Goal: Task Accomplishment & Management: Use online tool/utility

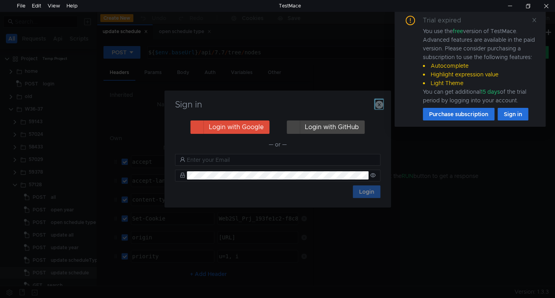
click at [377, 108] on icon "button" at bounding box center [380, 105] width 8 height 8
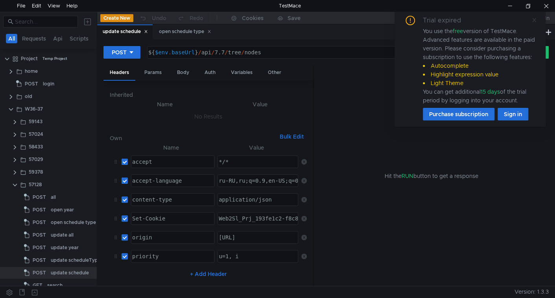
click at [536, 20] on icon at bounding box center [535, 20] width 6 height 6
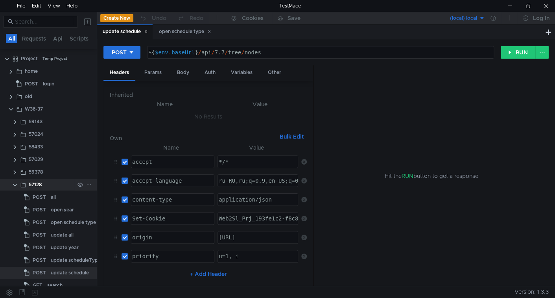
click at [15, 182] on clr-icon at bounding box center [15, 185] width 6 height 6
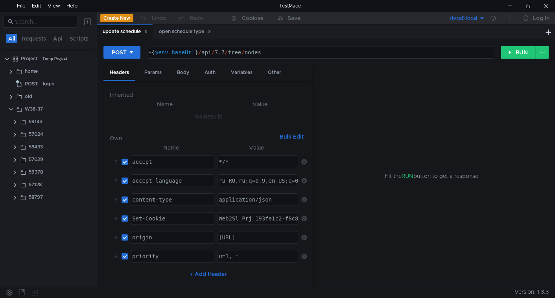
click at [146, 30] on icon at bounding box center [146, 32] width 4 height 4
click at [146, 32] on div "open schedule type" at bounding box center [129, 32] width 52 height 8
click at [154, 31] on icon at bounding box center [153, 32] width 4 height 4
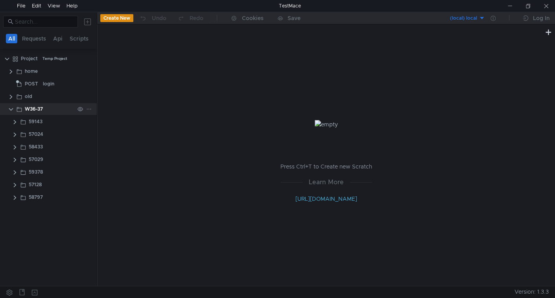
click at [89, 107] on icon at bounding box center [89, 109] width 6 height 6
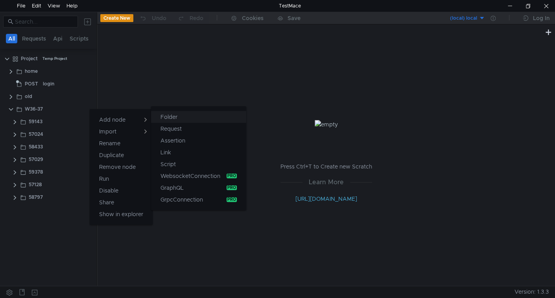
click at [166, 118] on app-tour-anchor "Folder" at bounding box center [169, 116] width 17 height 9
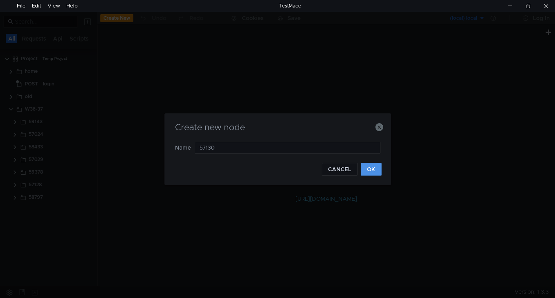
type input "57130"
click at [366, 169] on button "OK" at bounding box center [371, 169] width 21 height 13
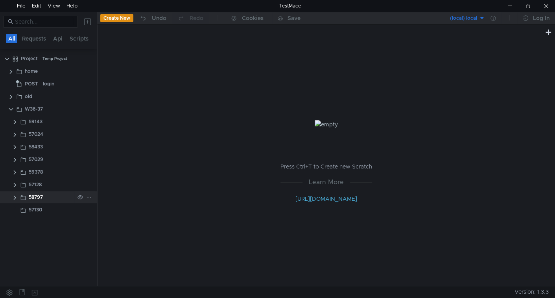
click at [13, 196] on clr-icon at bounding box center [15, 197] width 6 height 6
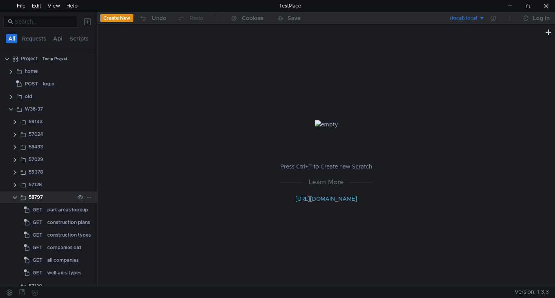
click at [13, 196] on clr-icon at bounding box center [15, 197] width 6 height 6
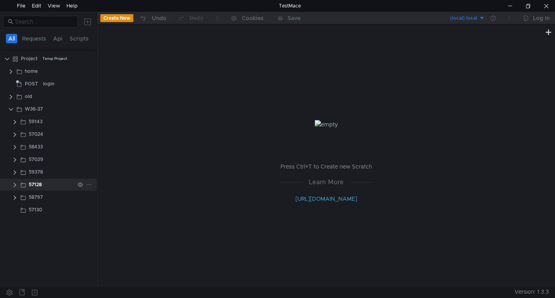
click at [12, 186] on clr-icon at bounding box center [15, 185] width 6 height 6
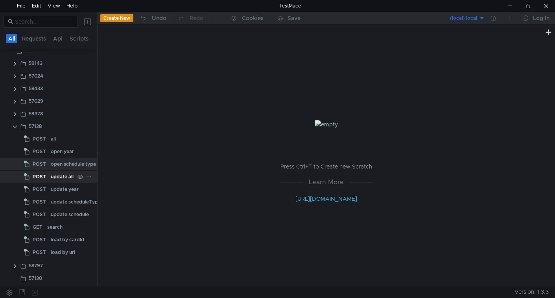
scroll to position [59, 0]
click at [59, 239] on div "load by cardId" at bounding box center [67, 239] width 33 height 12
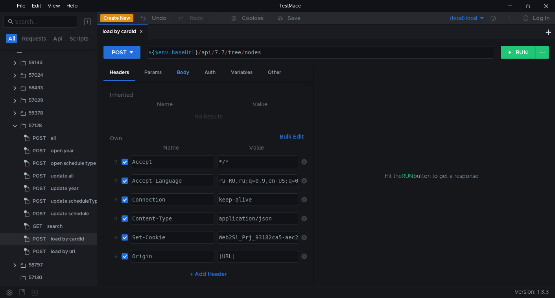
click at [185, 75] on div "Body" at bounding box center [183, 72] width 25 height 15
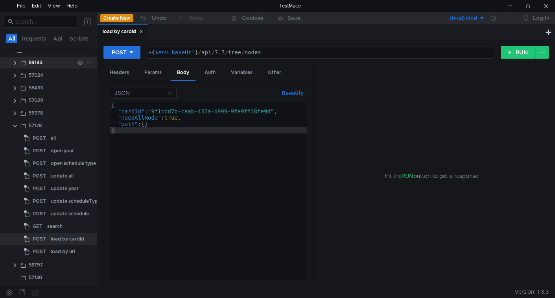
drag, startPoint x: 17, startPoint y: 124, endPoint x: 23, endPoint y: 119, distance: 8.1
click at [17, 124] on clr-icon at bounding box center [15, 126] width 6 height 6
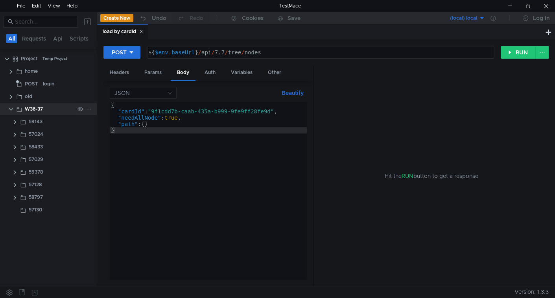
scroll to position [0, 0]
click at [141, 33] on icon at bounding box center [141, 32] width 4 height 4
